Goal: Task Accomplishment & Management: Complete application form

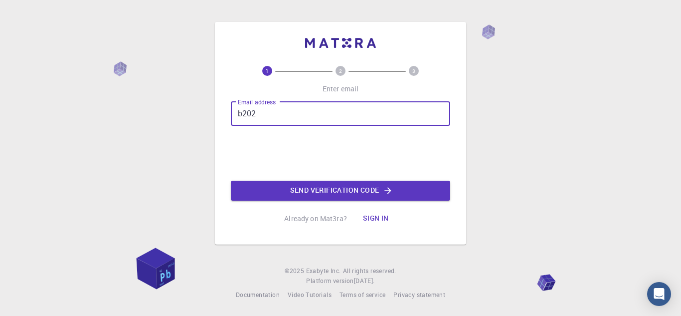
type input "[EMAIL_ADDRESS][DOMAIN_NAME]"
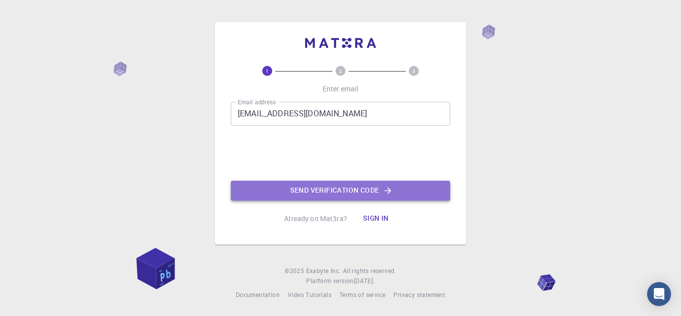
click at [327, 196] on button "Send verification code" at bounding box center [340, 190] width 219 height 20
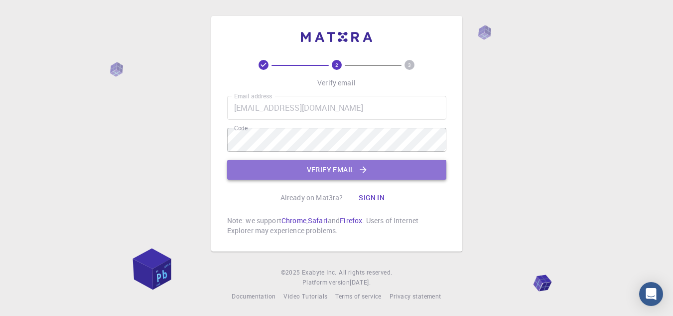
click at [320, 163] on button "Verify email" at bounding box center [336, 170] width 219 height 20
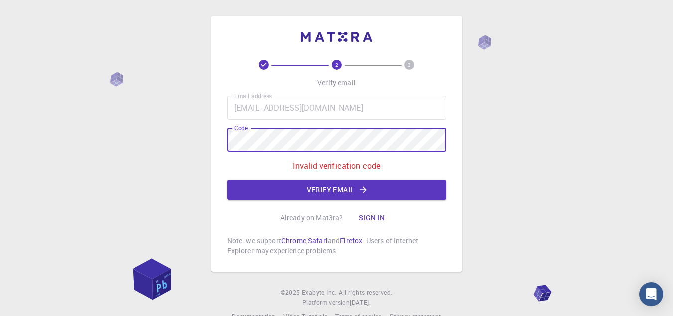
click at [180, 142] on div "2 3 Verify email Email address [EMAIL_ADDRESS][DOMAIN_NAME] Email address Code …" at bounding box center [336, 168] width 673 height 337
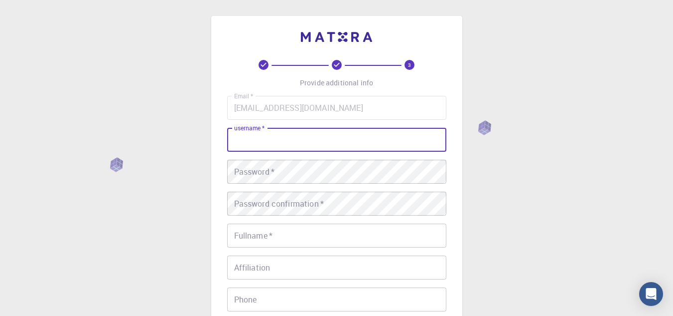
click at [375, 133] on input "username   *" at bounding box center [336, 140] width 219 height 24
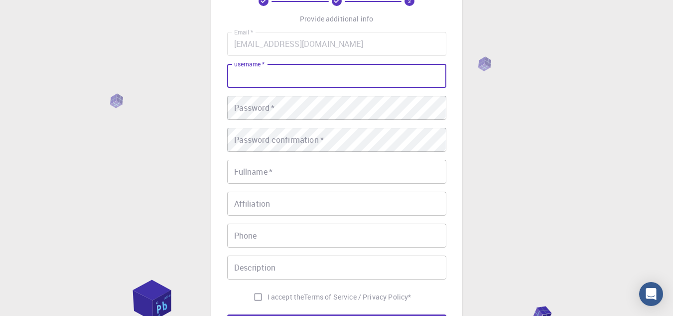
scroll to position [55, 0]
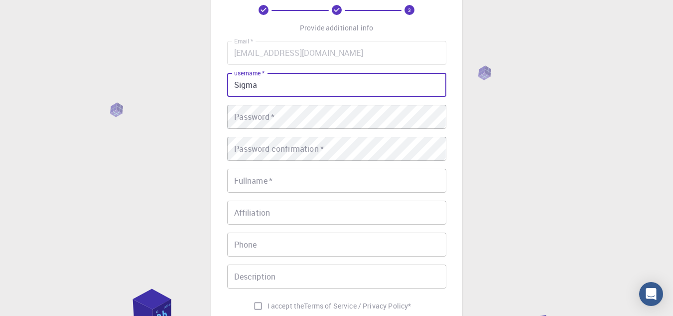
type input "Sigma"
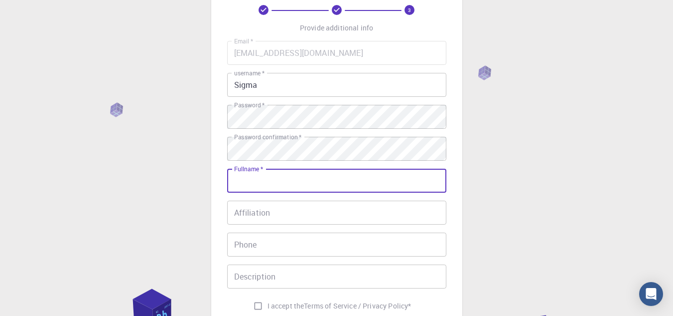
click at [315, 176] on input "Fullname   *" at bounding box center [336, 180] width 219 height 24
type input "[PERSON_NAME] [PERSON_NAME]"
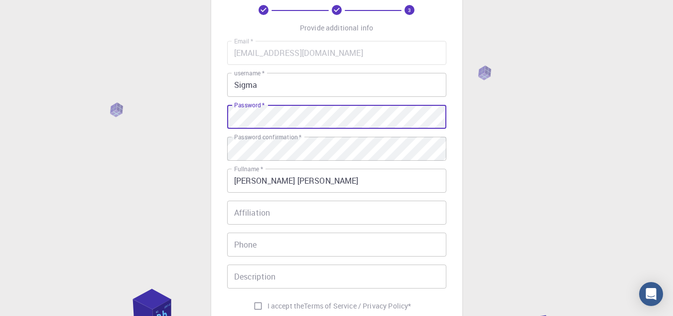
scroll to position [108, 0]
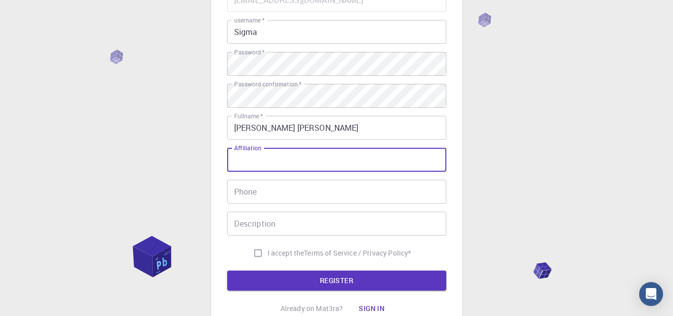
click at [296, 169] on input "Affiliation" at bounding box center [336, 160] width 219 height 24
type input "PSHS MC"
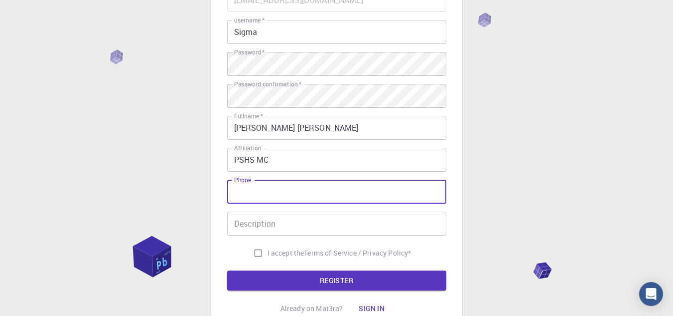
click at [296, 198] on input "Phone" at bounding box center [336, 191] width 219 height 24
type input "09668637205"
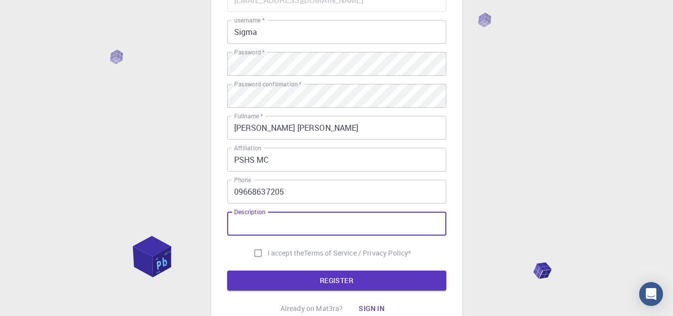
click at [298, 220] on input "Description" at bounding box center [336, 223] width 219 height 24
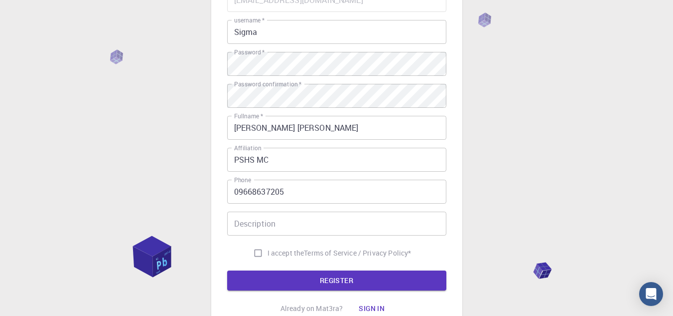
click at [480, 173] on div "3 Provide additional info Email   * [EMAIL_ADDRESS][DOMAIN_NAME] Email   * user…" at bounding box center [336, 145] width 673 height 507
click at [260, 254] on input "I accept the Terms of Service / Privacy Policy *" at bounding box center [258, 252] width 19 height 19
checkbox input "true"
click at [296, 222] on input "Description" at bounding box center [336, 223] width 219 height 24
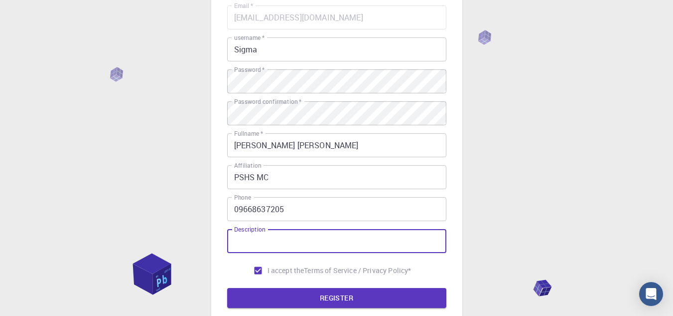
scroll to position [90, 0]
type input "Molecular Docking, Dynamics, and Modeling"
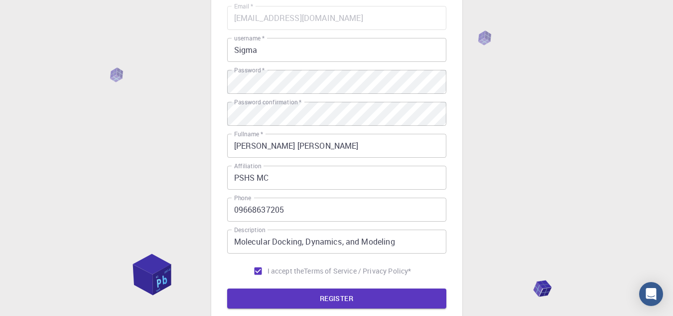
click at [473, 208] on div "3 Provide additional info Email   * [EMAIL_ADDRESS][DOMAIN_NAME] Email   * user…" at bounding box center [336, 163] width 673 height 507
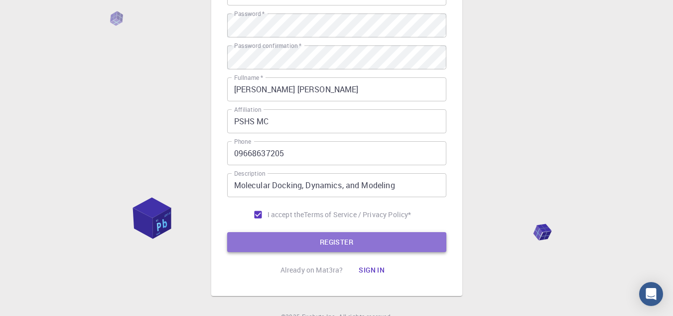
click at [415, 236] on button "REGISTER" at bounding box center [336, 242] width 219 height 20
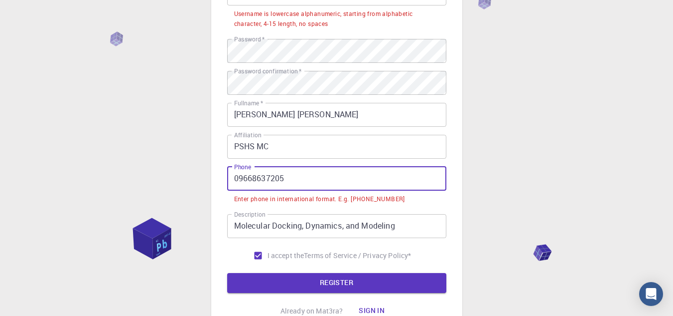
click at [237, 178] on input "09668637205" at bounding box center [336, 178] width 219 height 24
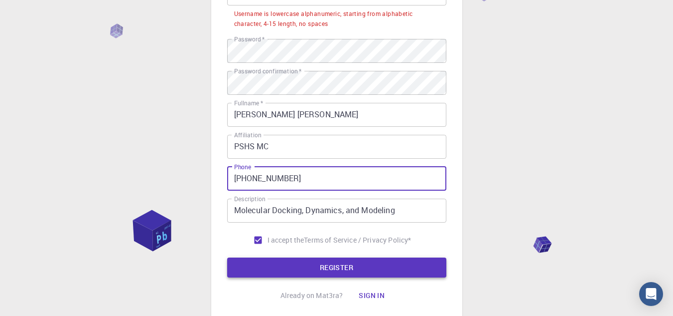
type input "[PHONE_NUMBER]"
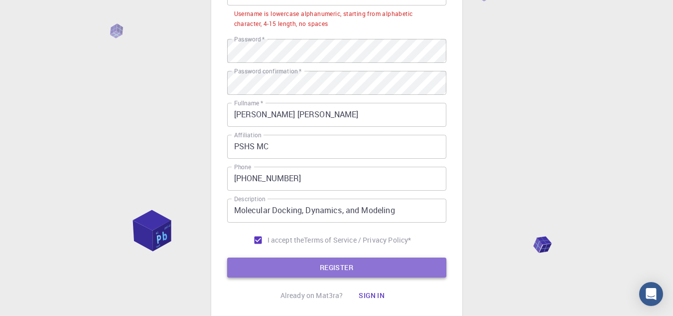
click at [324, 264] on button "REGISTER" at bounding box center [336, 267] width 219 height 20
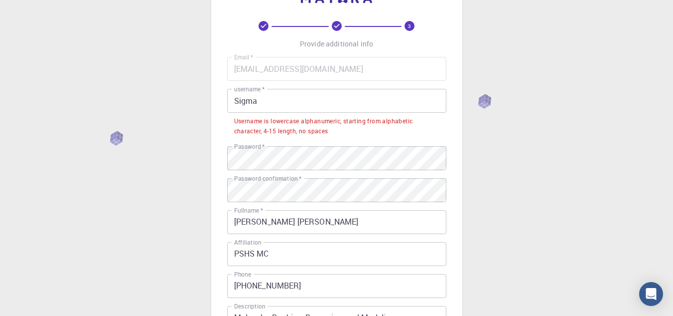
scroll to position [38, 0]
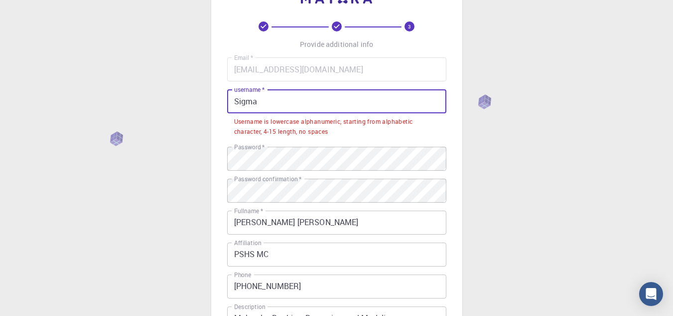
click at [237, 97] on input "Sigma" at bounding box center [336, 101] width 219 height 24
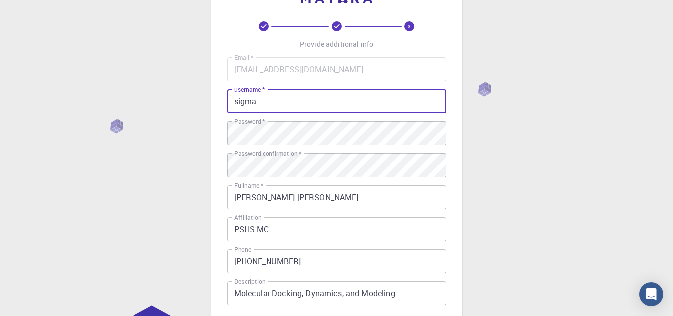
type input "sigma"
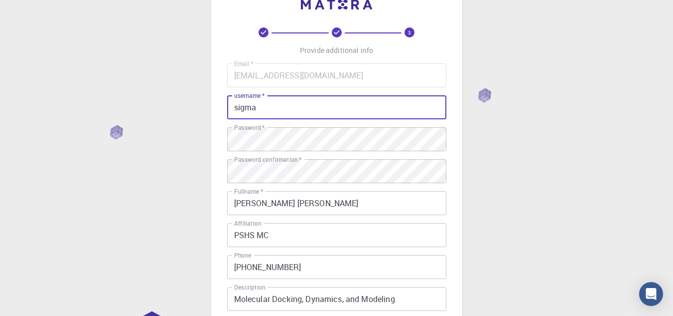
scroll to position [32, 0]
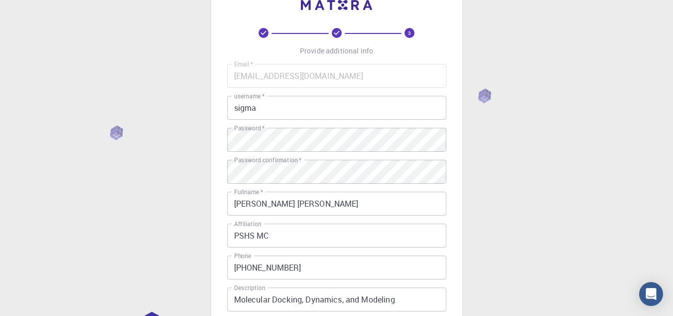
click at [476, 141] on div "3 Provide additional info Email   * [EMAIL_ADDRESS][DOMAIN_NAME] Email   * user…" at bounding box center [336, 221] width 673 height 507
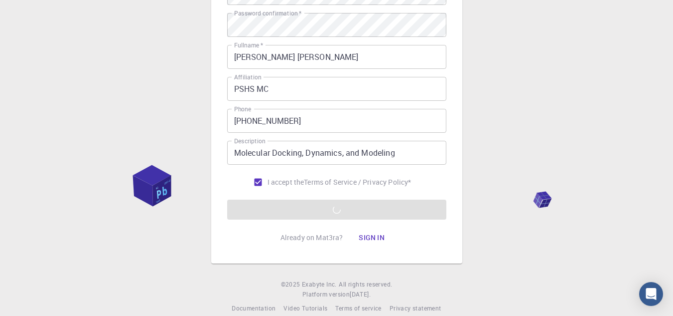
scroll to position [180, 0]
click at [404, 216] on form "Email   * [EMAIL_ADDRESS][DOMAIN_NAME] Email   * username   * sigma username   …" at bounding box center [336, 67] width 219 height 302
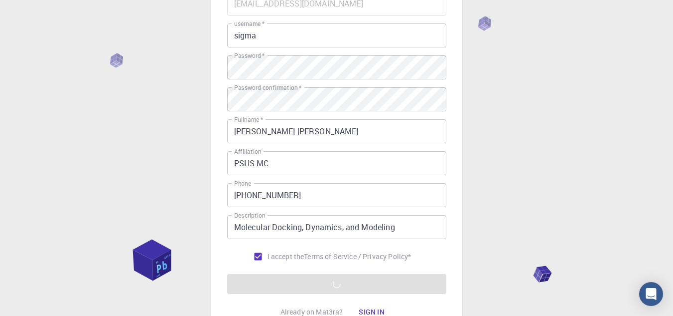
scroll to position [101, 0]
